Goal: Communication & Community: Answer question/provide support

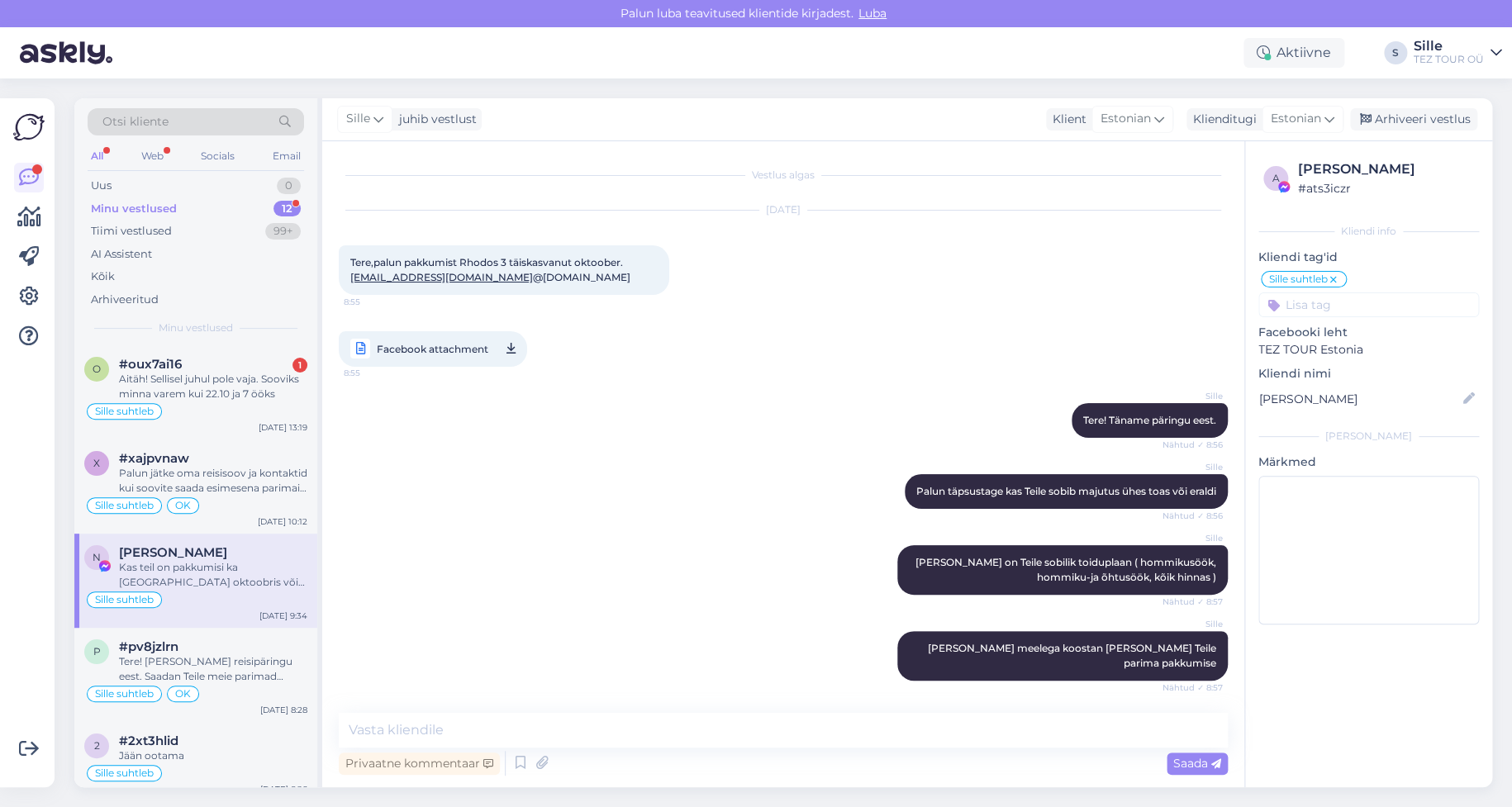
click at [220, 393] on div "Aitäh! Sellisel juhul pole vaja. Sooviks minna varem kui 22.10 ja 7 ööks" at bounding box center [213, 387] width 189 height 30
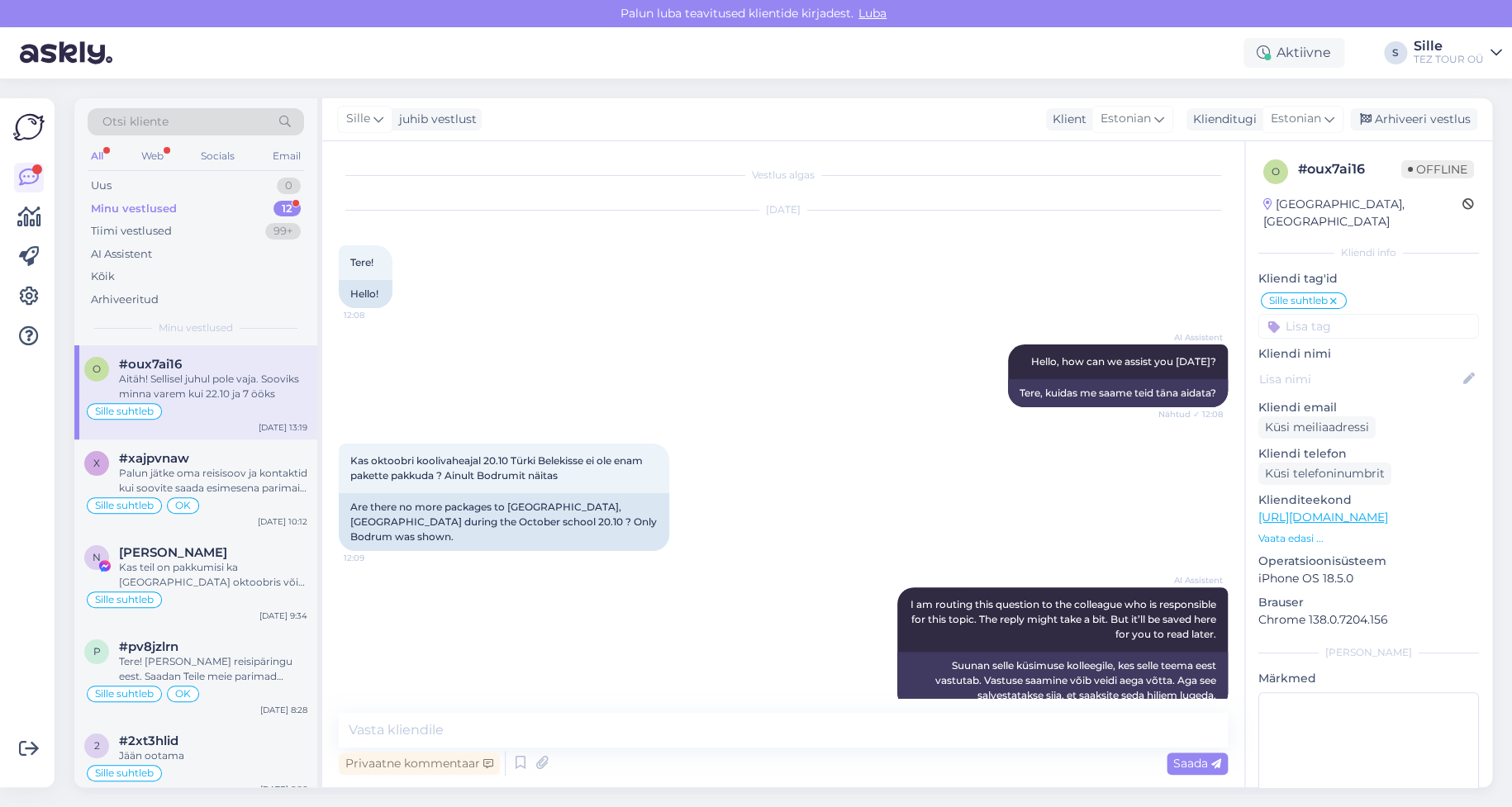
scroll to position [857, 0]
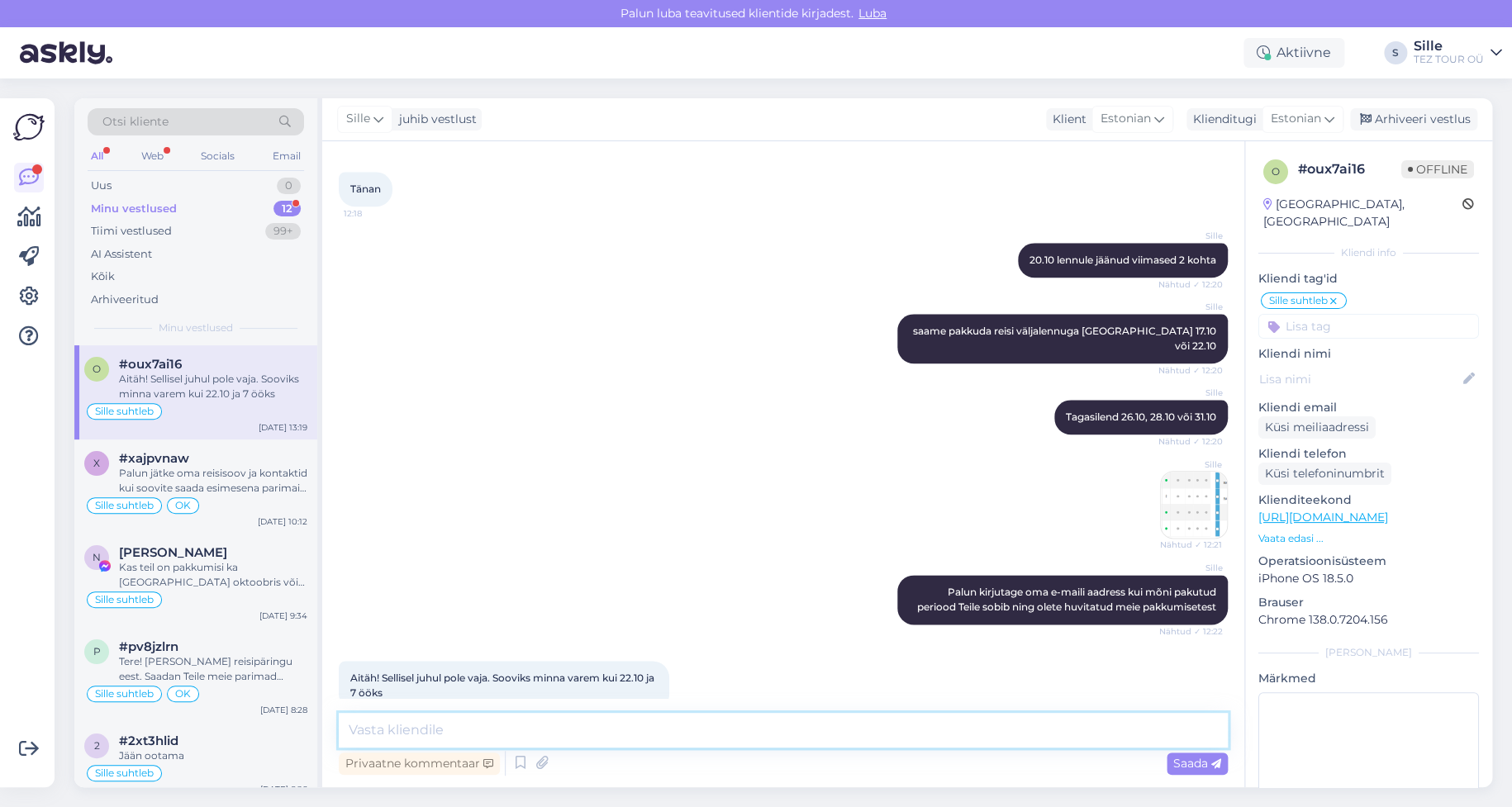
click at [541, 719] on textarea at bounding box center [782, 729] width 889 height 35
click at [354, 724] on textarea "T'nan Teid vastuse ja info eest." at bounding box center [782, 729] width 889 height 35
type textarea "Tänan [PERSON_NAME] vastuse ja info eest."
click at [1190, 763] on span "Saada" at bounding box center [1196, 763] width 48 height 15
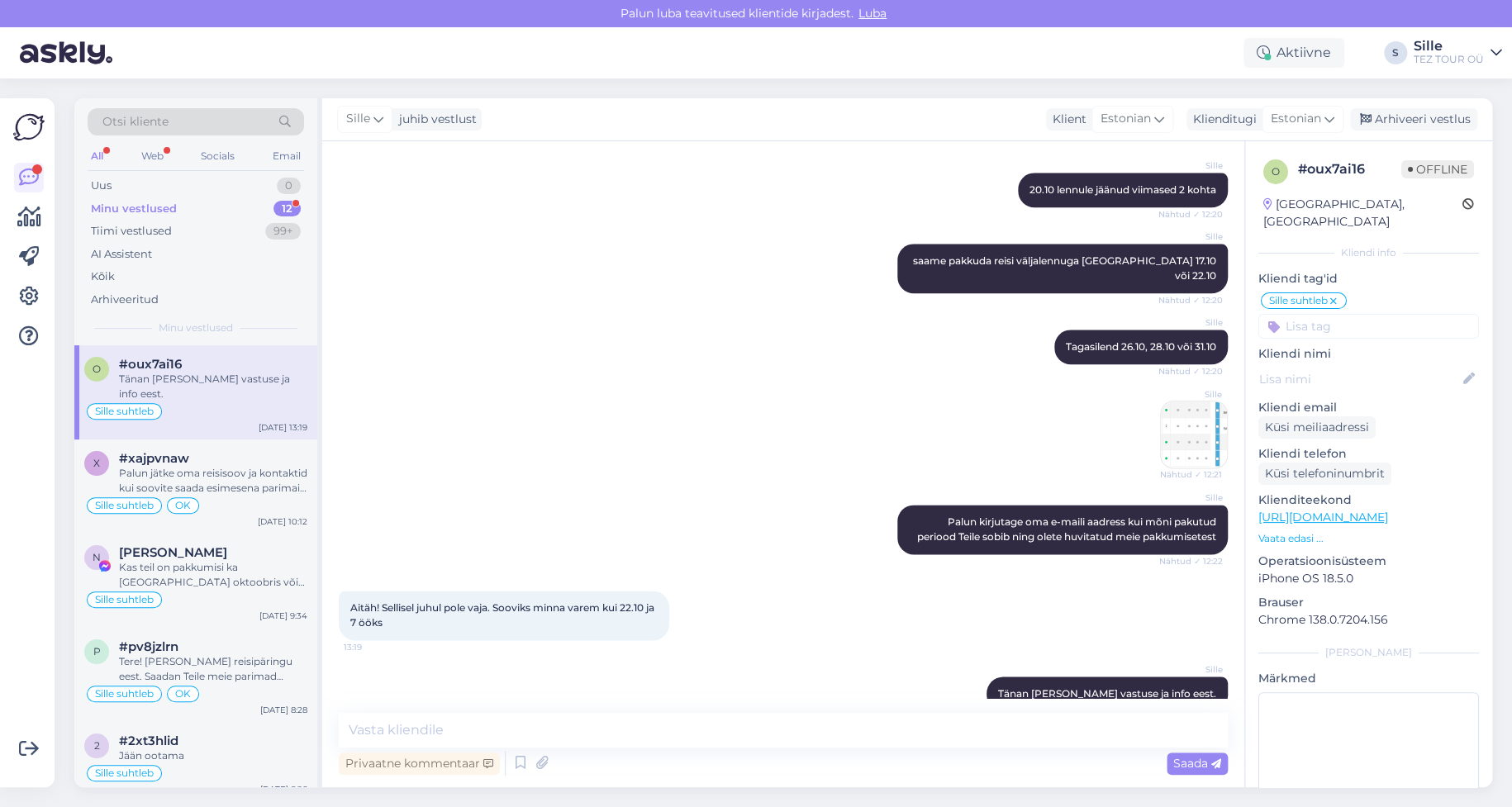
click at [1320, 314] on input at bounding box center [1368, 326] width 221 height 25
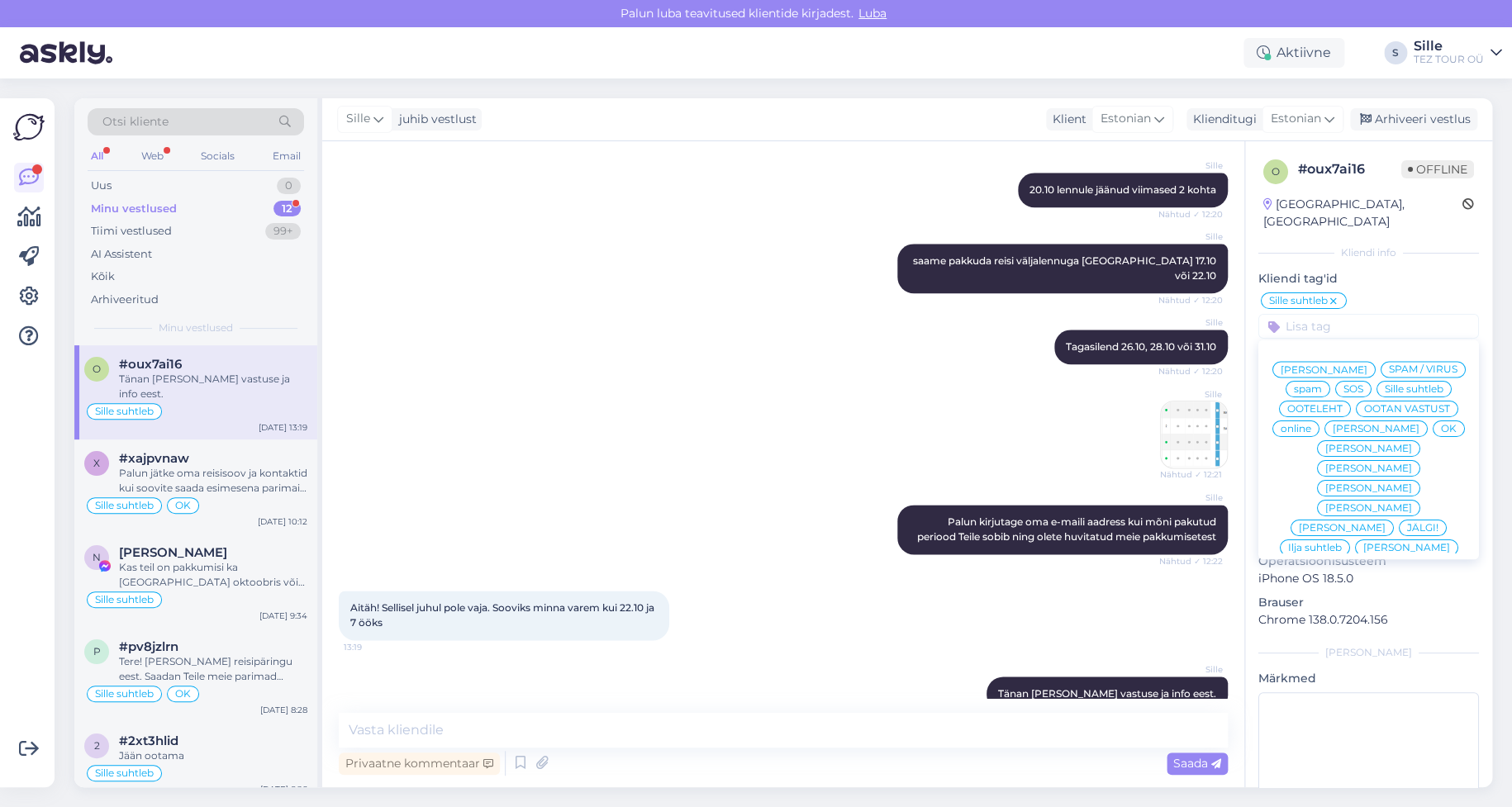
click at [1441, 425] on span "OK" at bounding box center [1448, 428] width 16 height 10
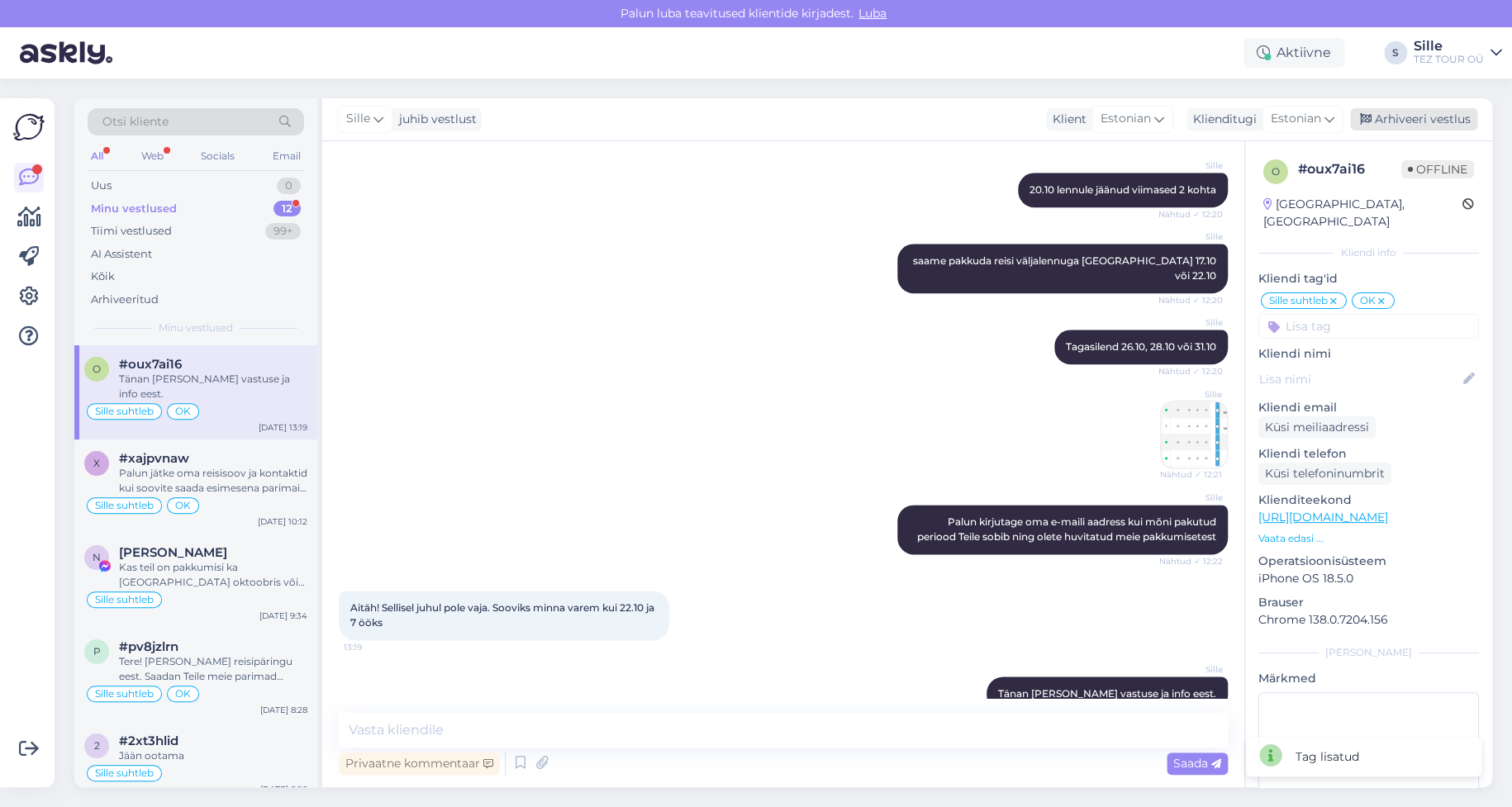
click at [1427, 118] on div "Arhiveeri vestlus" at bounding box center [1413, 120] width 127 height 22
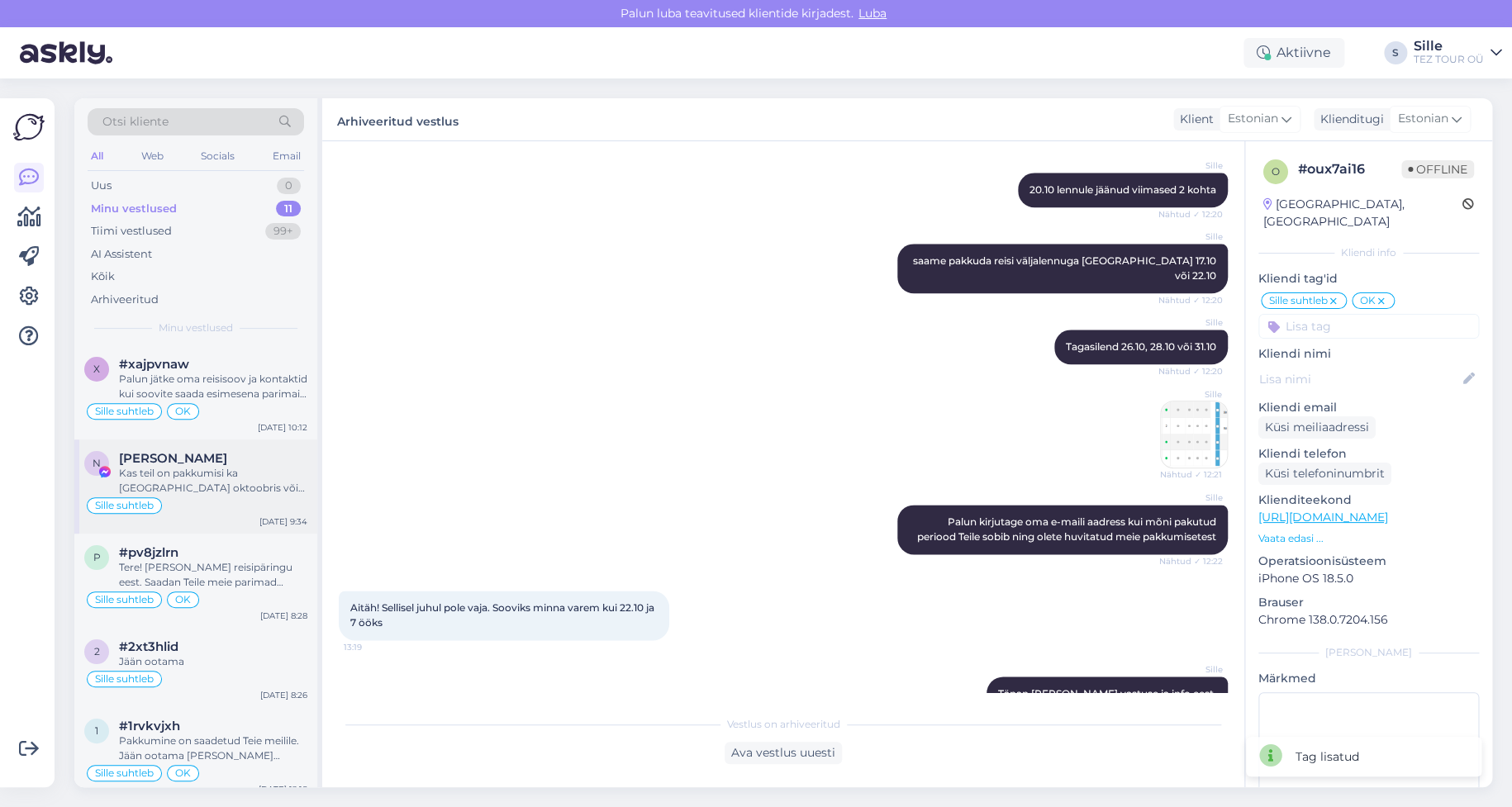
click at [275, 479] on div "Kas teil on pakkumisi ka [GEOGRAPHIC_DATA] oktoobris või tuneesiasse ? Sooviks …" at bounding box center [213, 481] width 189 height 30
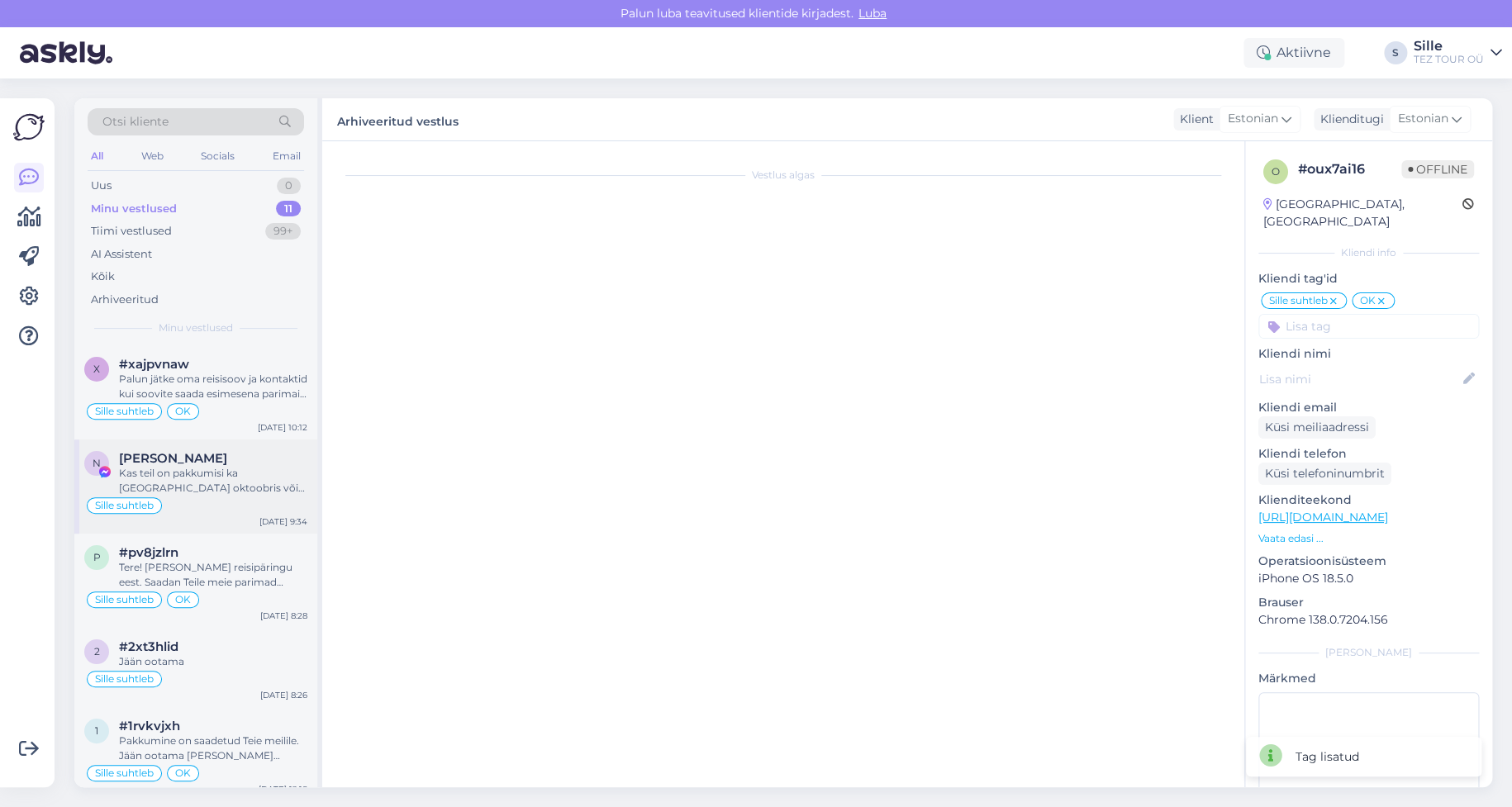
scroll to position [228, 0]
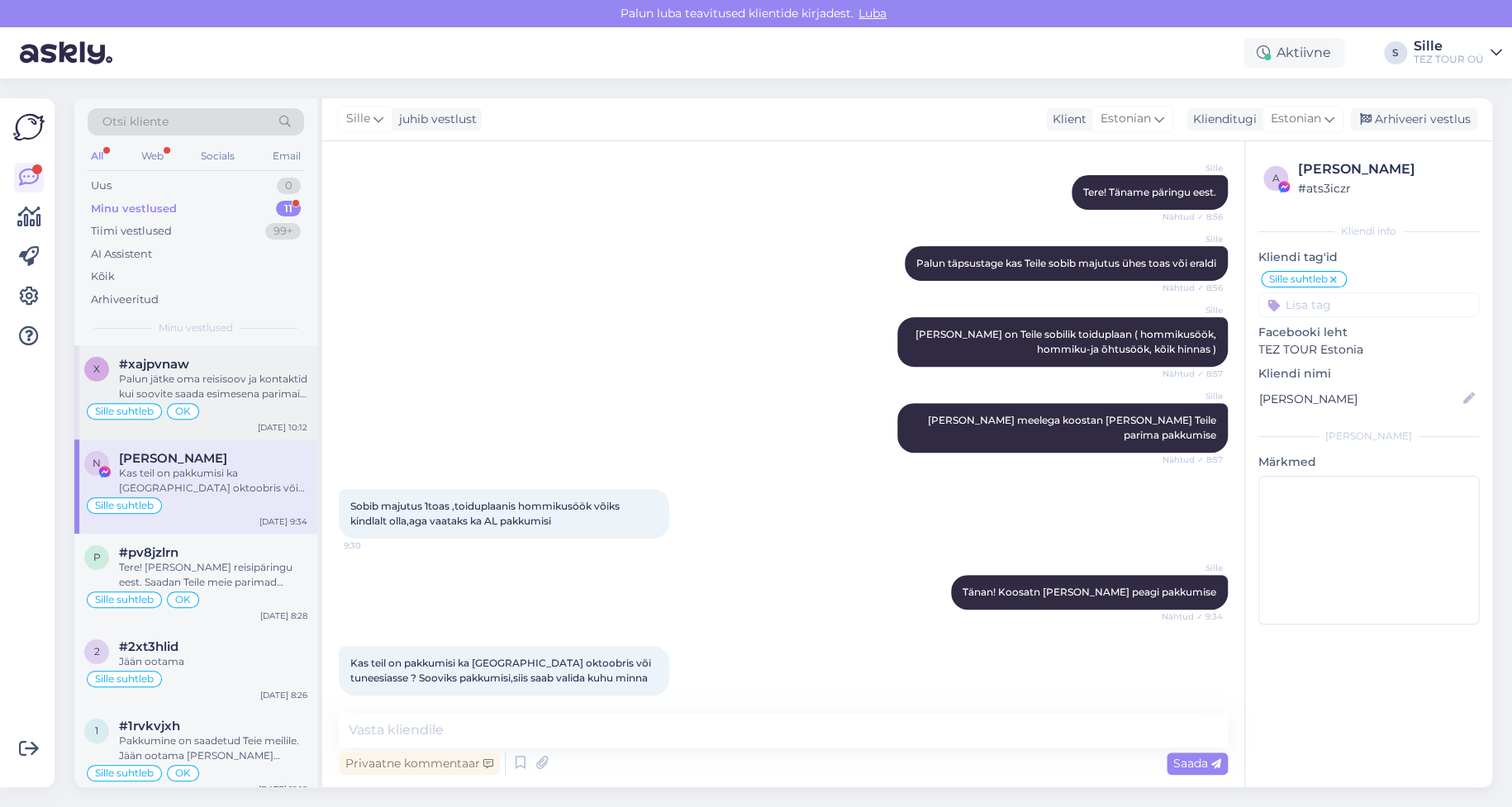
click at [213, 419] on div "Sille suhtleb OK" at bounding box center [195, 411] width 223 height 20
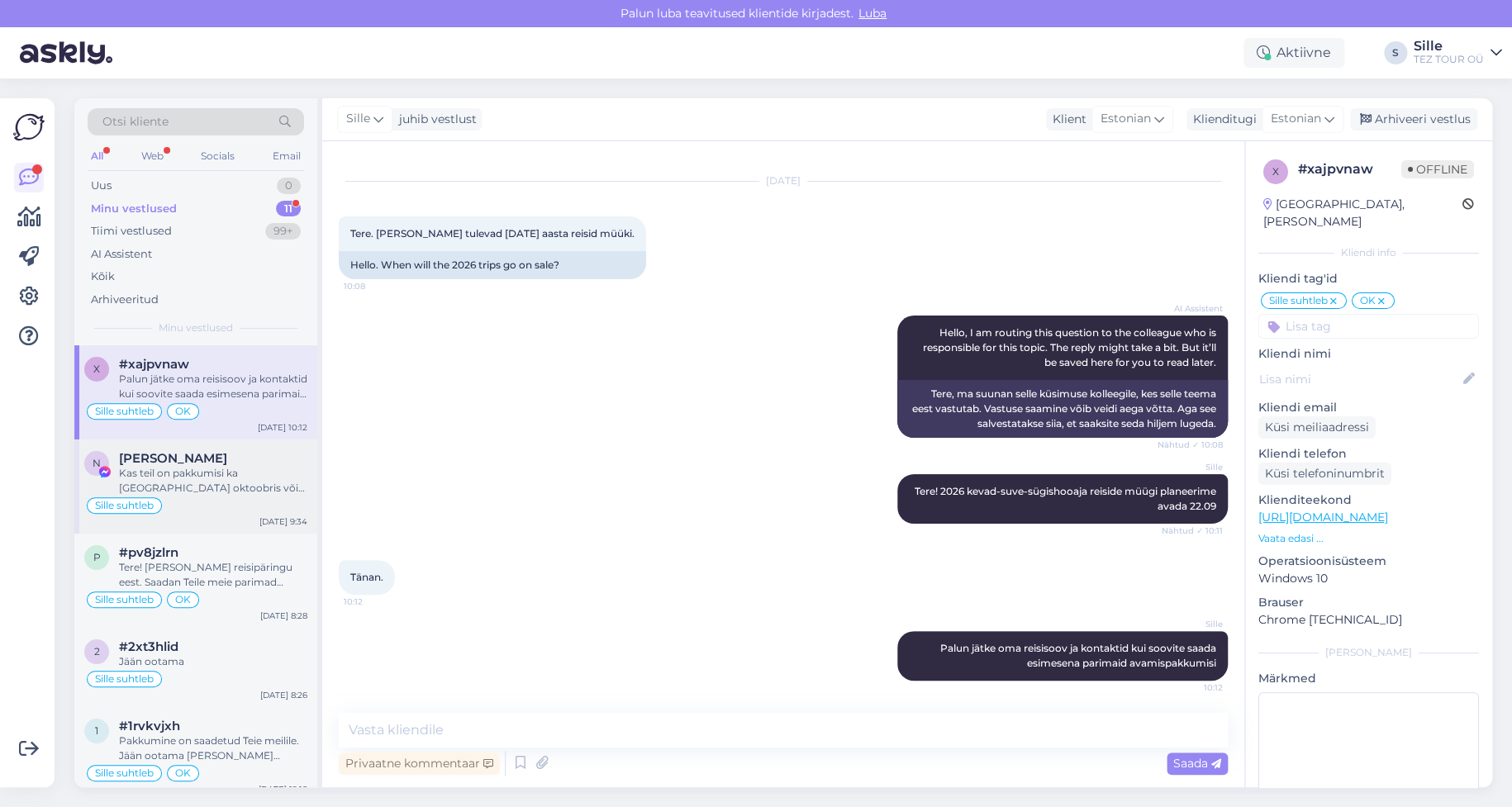
click at [223, 483] on div "Kas teil on pakkumisi ka [GEOGRAPHIC_DATA] oktoobris või tuneesiasse ? Sooviks …" at bounding box center [213, 481] width 189 height 30
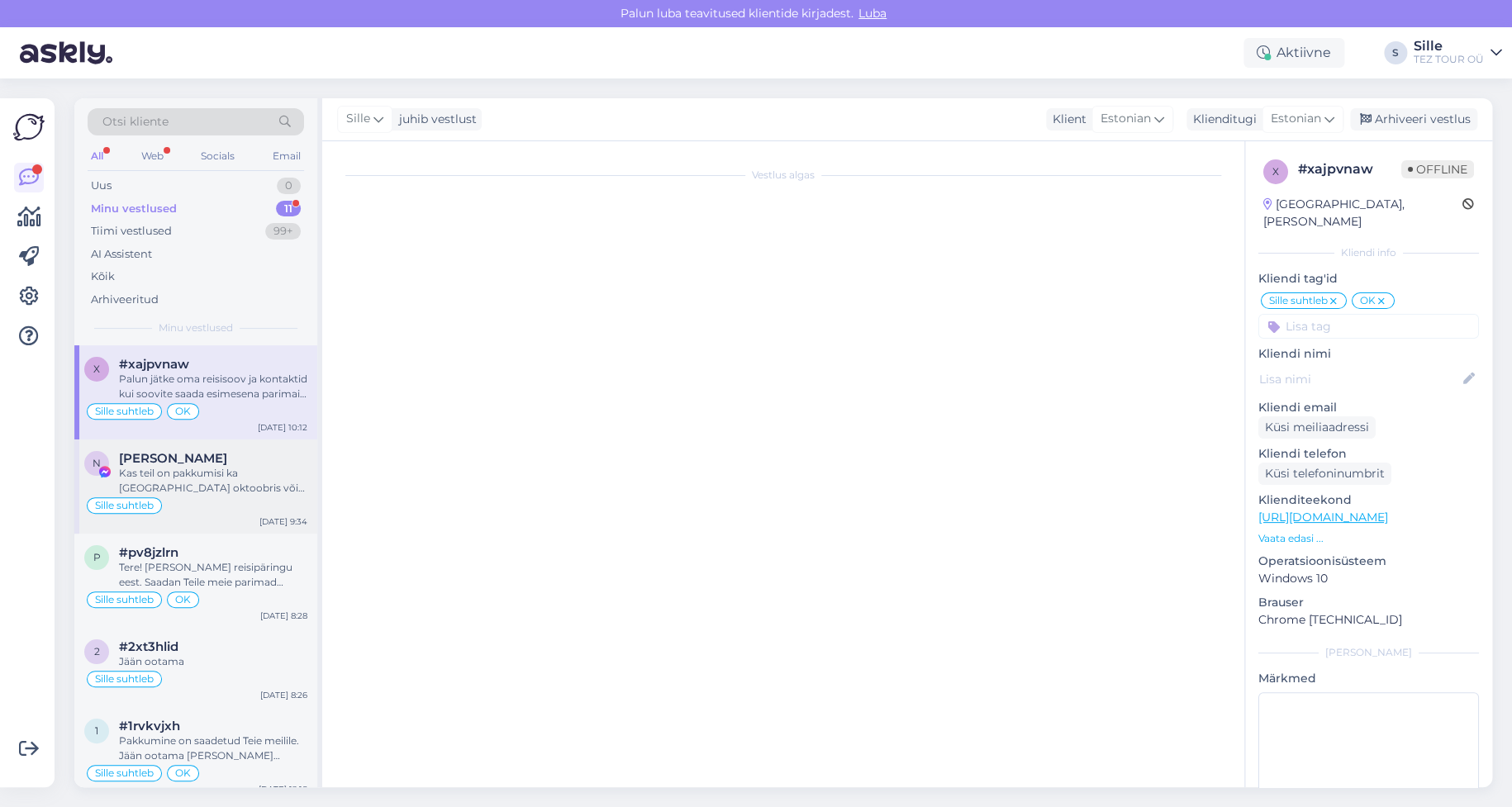
scroll to position [228, 0]
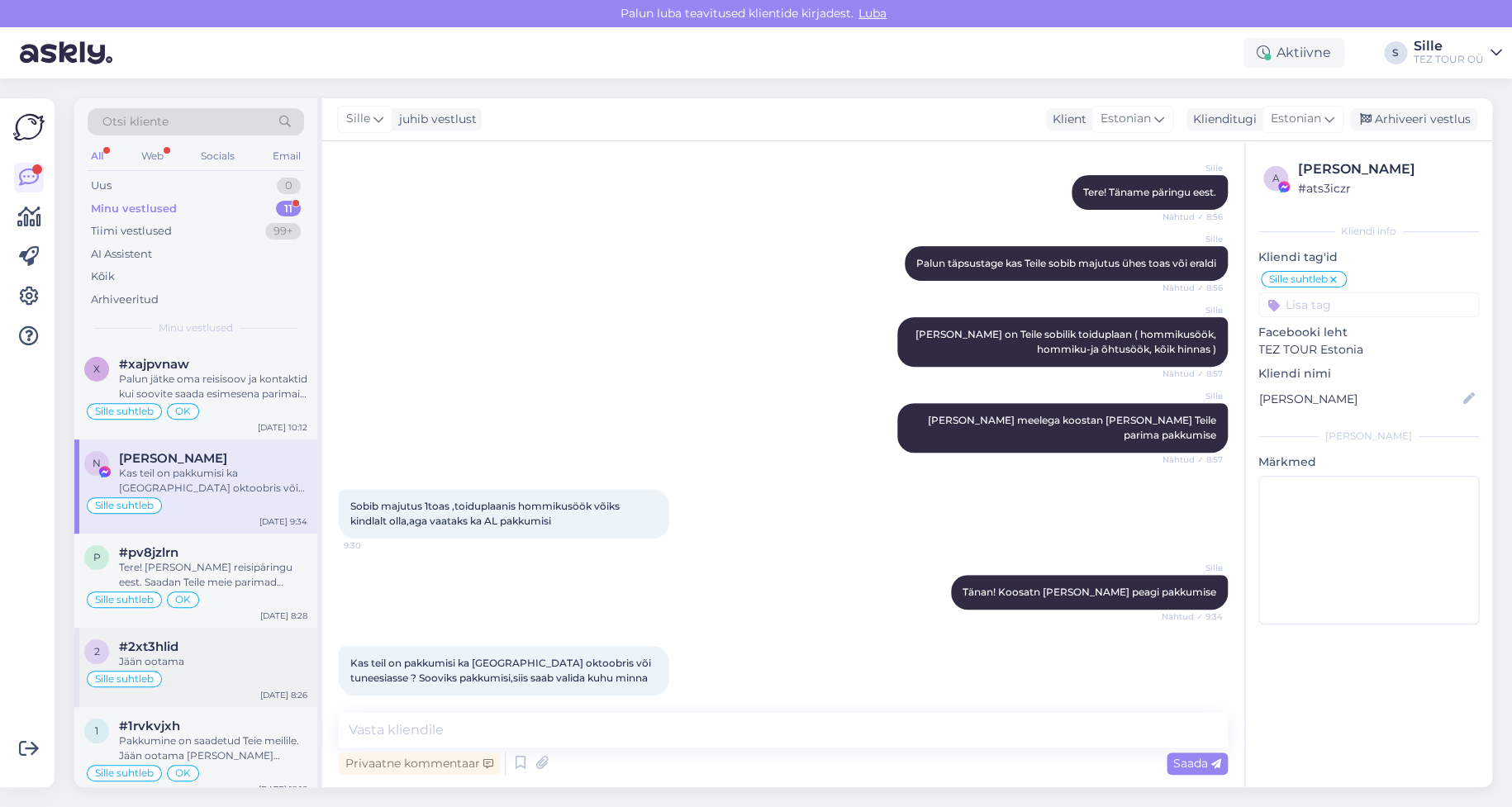
click at [216, 657] on div "Jään ootama" at bounding box center [213, 661] width 189 height 15
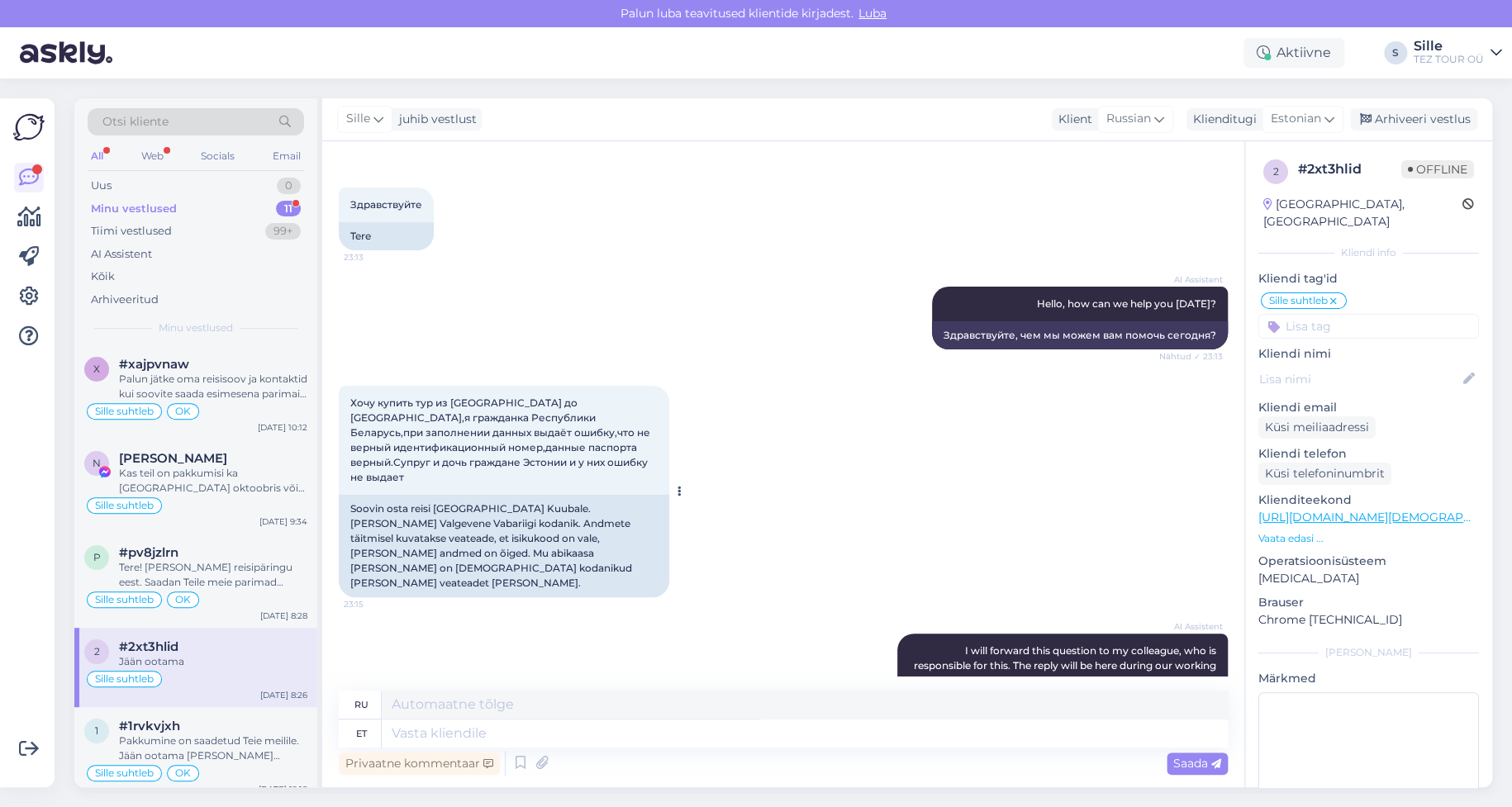
scroll to position [0, 0]
